Goal: Task Accomplishment & Management: Manage account settings

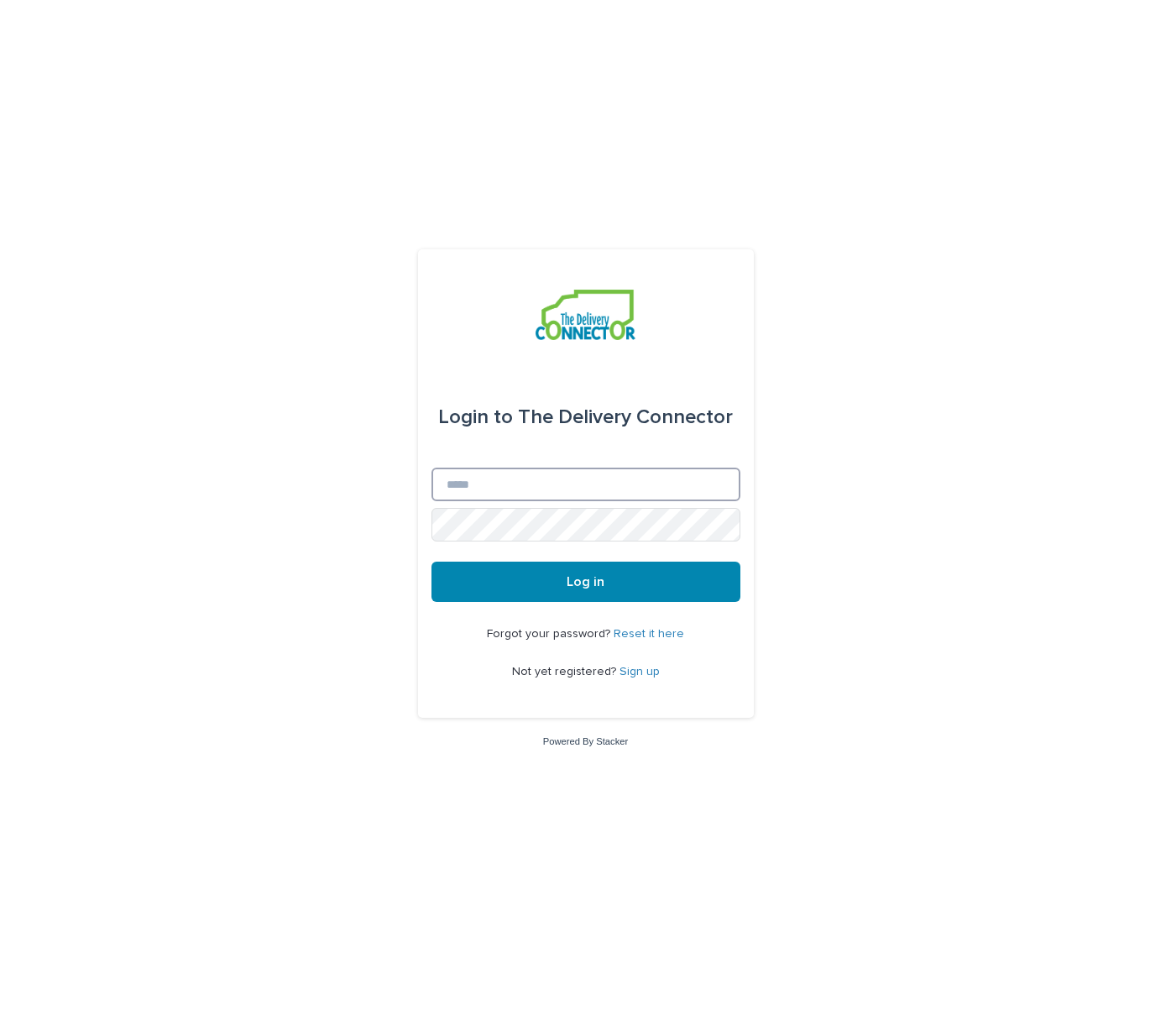
click at [514, 494] on input "Email" at bounding box center [585, 484] width 309 height 34
type input "**********"
click at [431, 561] on button "Log in" at bounding box center [585, 581] width 309 height 40
